Goal: Transaction & Acquisition: Purchase product/service

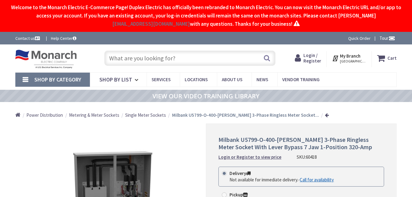
click at [178, 58] on input "text" at bounding box center [189, 58] width 171 height 15
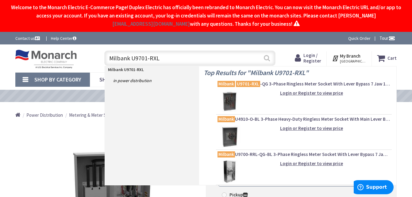
type input "Milbank U9701-RXL"
click at [266, 56] on button "Search" at bounding box center [267, 58] width 8 height 14
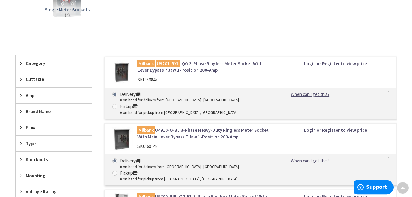
scroll to position [125, 0]
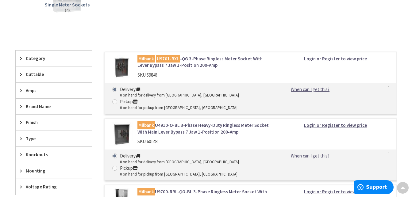
click at [122, 71] on img at bounding box center [121, 68] width 24 height 24
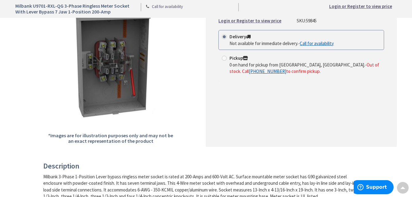
scroll to position [94, 0]
